Goal: Find specific fact: Find specific fact

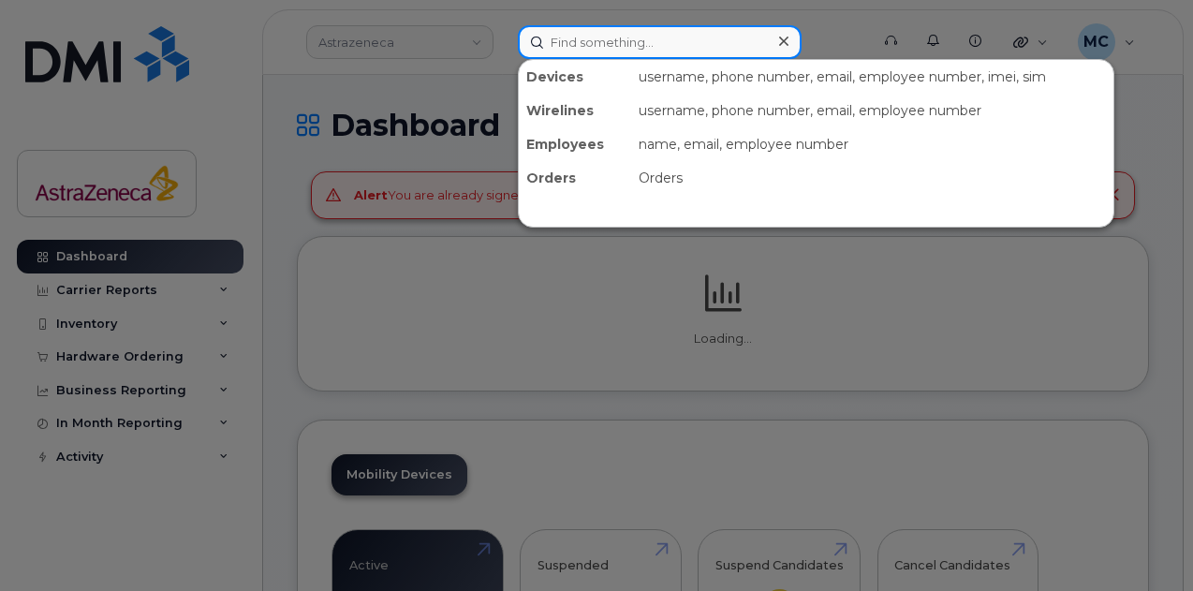
click at [646, 42] on input at bounding box center [660, 42] width 284 height 34
paste input "[PERSON_NAME]"
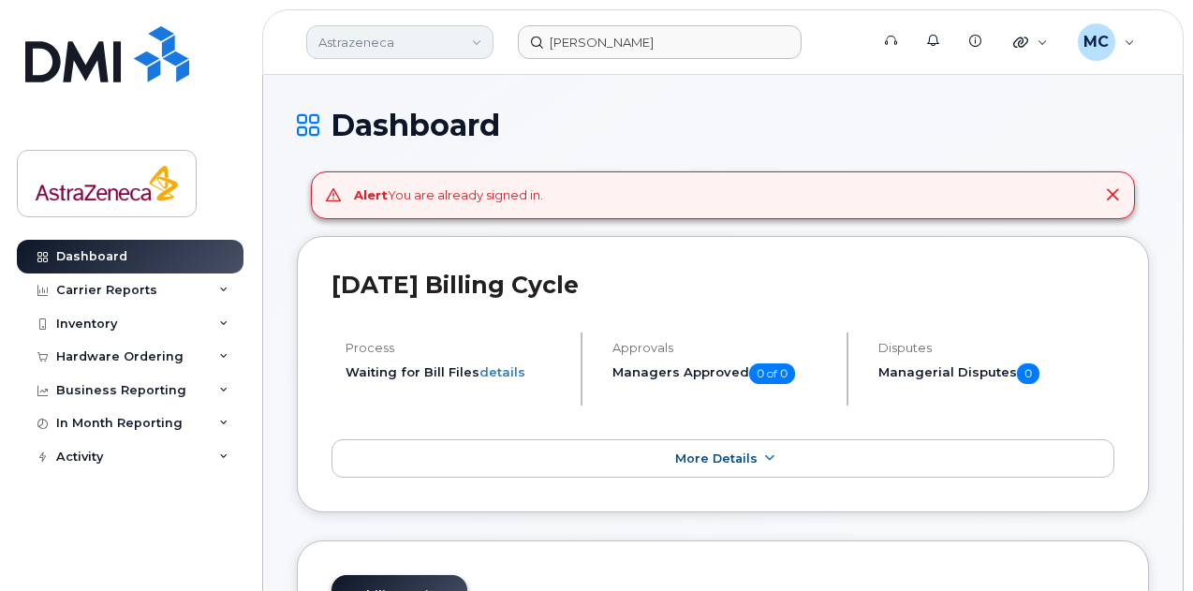
click at [442, 33] on link "Astrazeneca" at bounding box center [399, 42] width 187 height 34
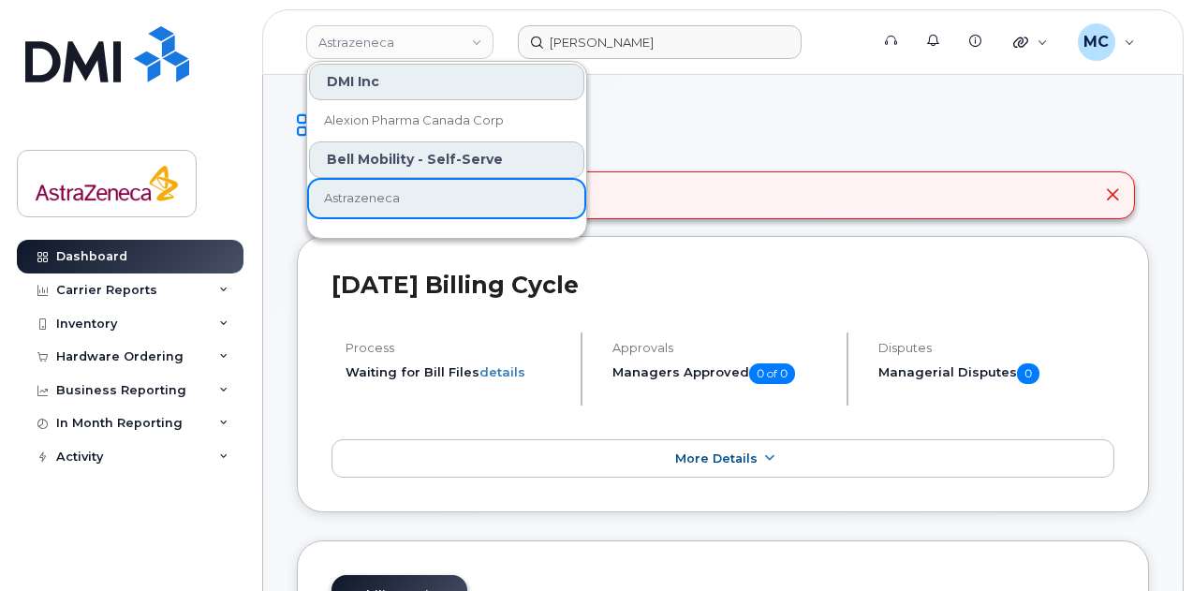
click at [436, 153] on div "Bell Mobility - Self-Serve" at bounding box center [446, 159] width 275 height 37
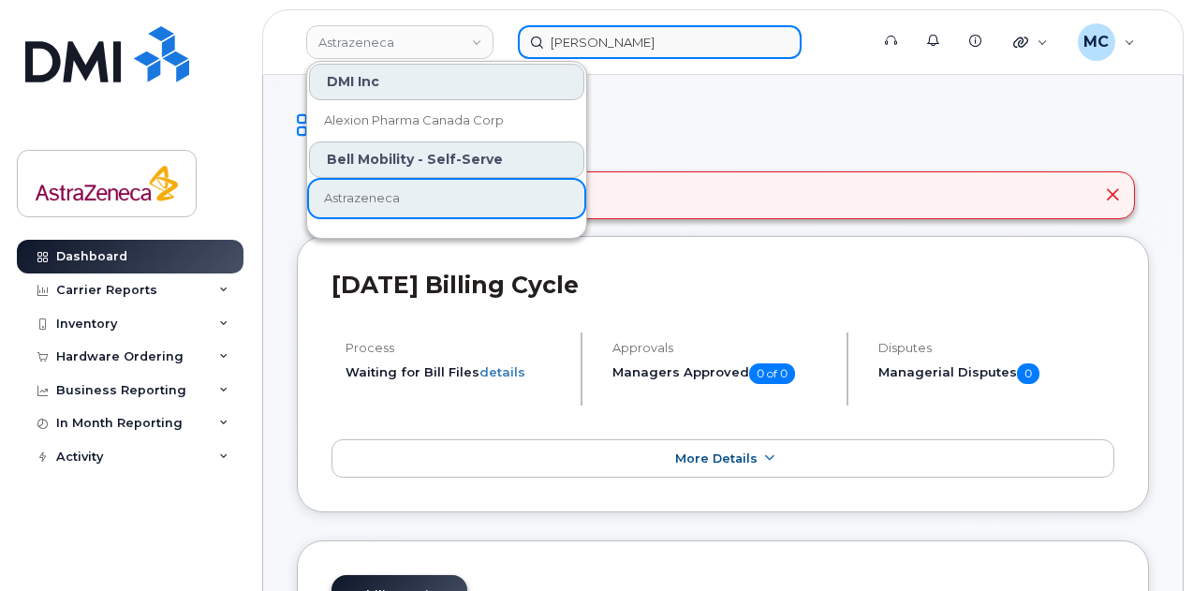
click at [701, 46] on input "[PERSON_NAME]" at bounding box center [660, 42] width 284 height 34
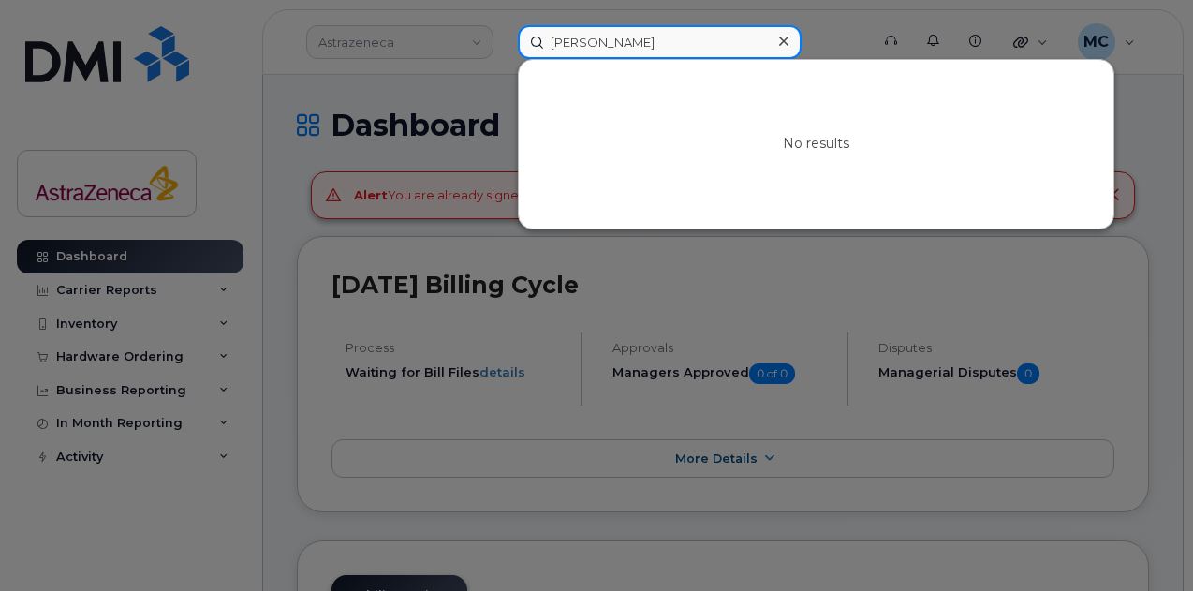
drag, startPoint x: 612, startPoint y: 40, endPoint x: 395, endPoint y: 42, distance: 217.2
click at [503, 42] on div "[PERSON_NAME] No results" at bounding box center [687, 42] width 369 height 34
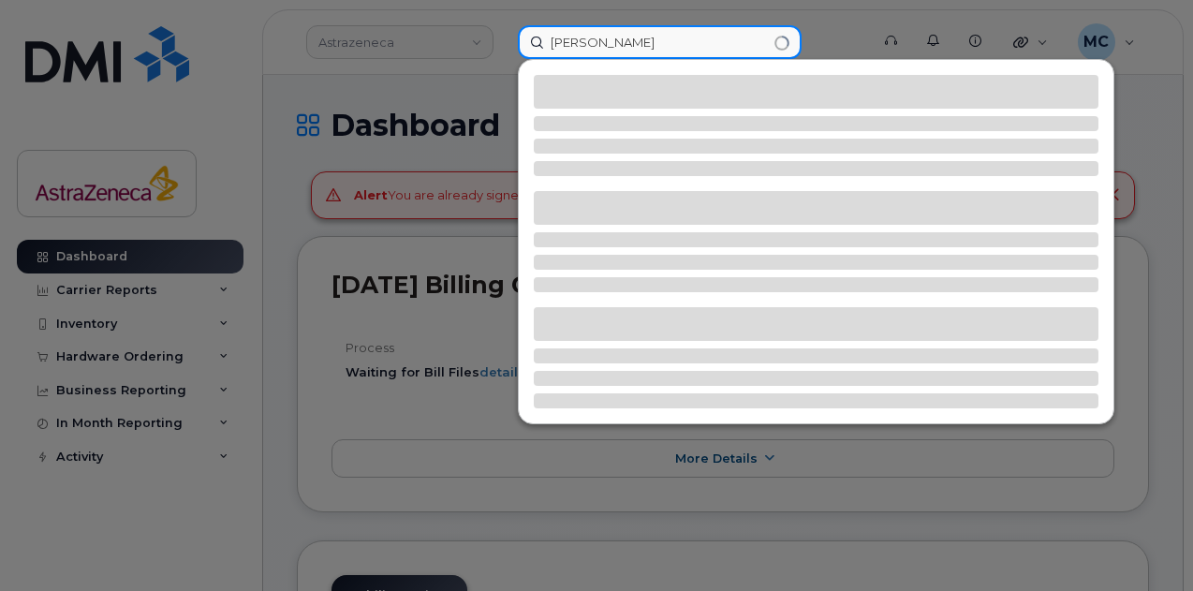
type input "[PERSON_NAME]"
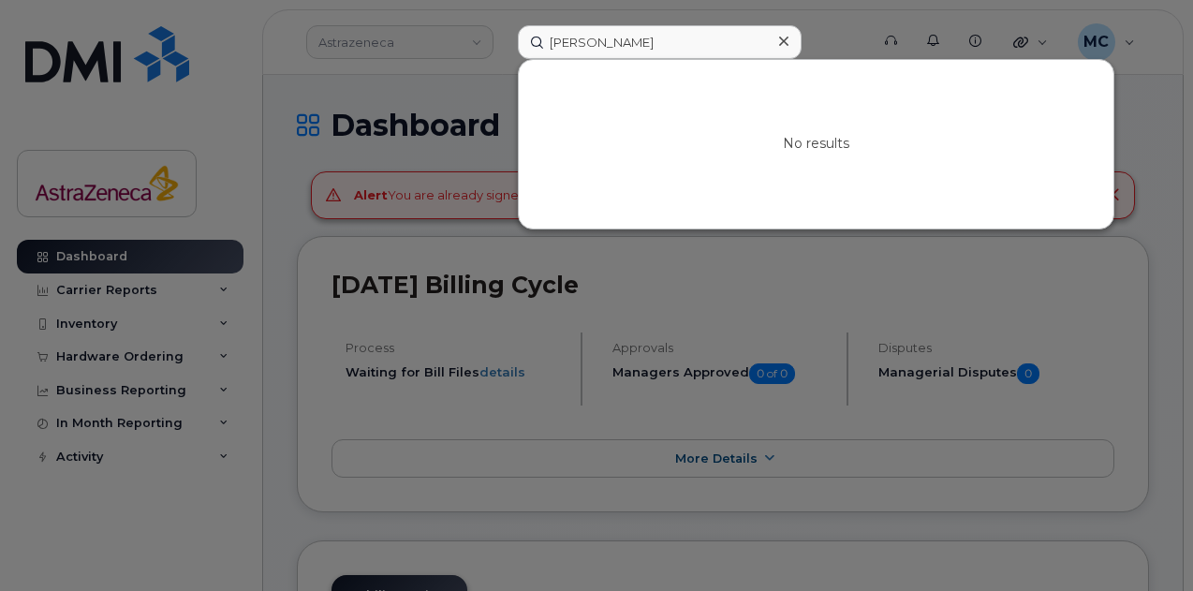
click at [777, 38] on div at bounding box center [783, 41] width 27 height 27
